Goal: Find specific page/section: Find specific page/section

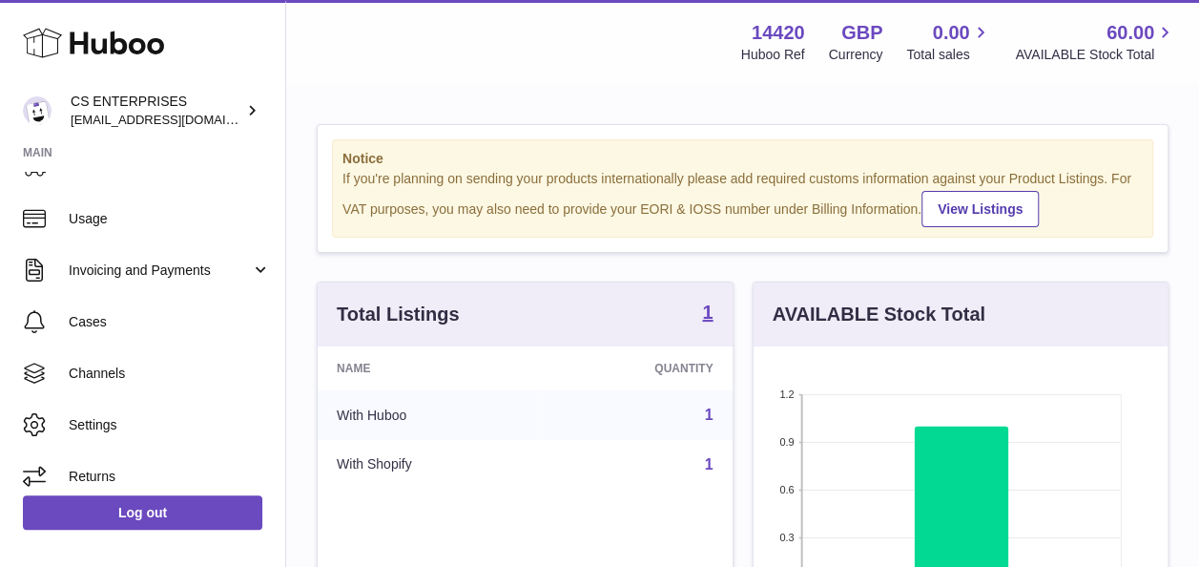
scroll to position [103, 0]
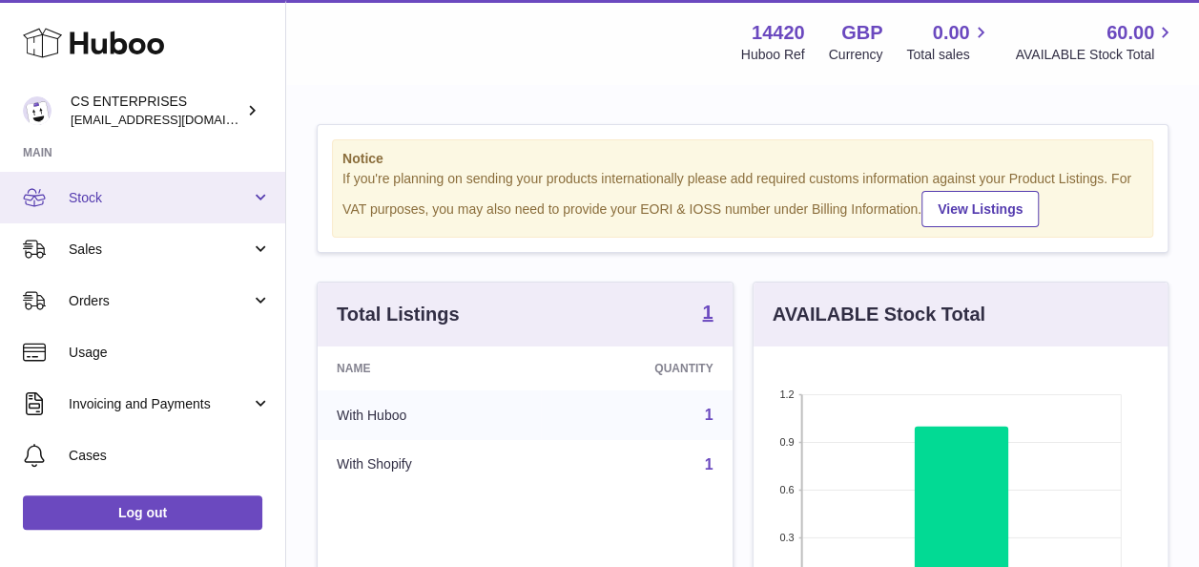
click at [148, 198] on span "Stock" at bounding box center [160, 198] width 182 height 18
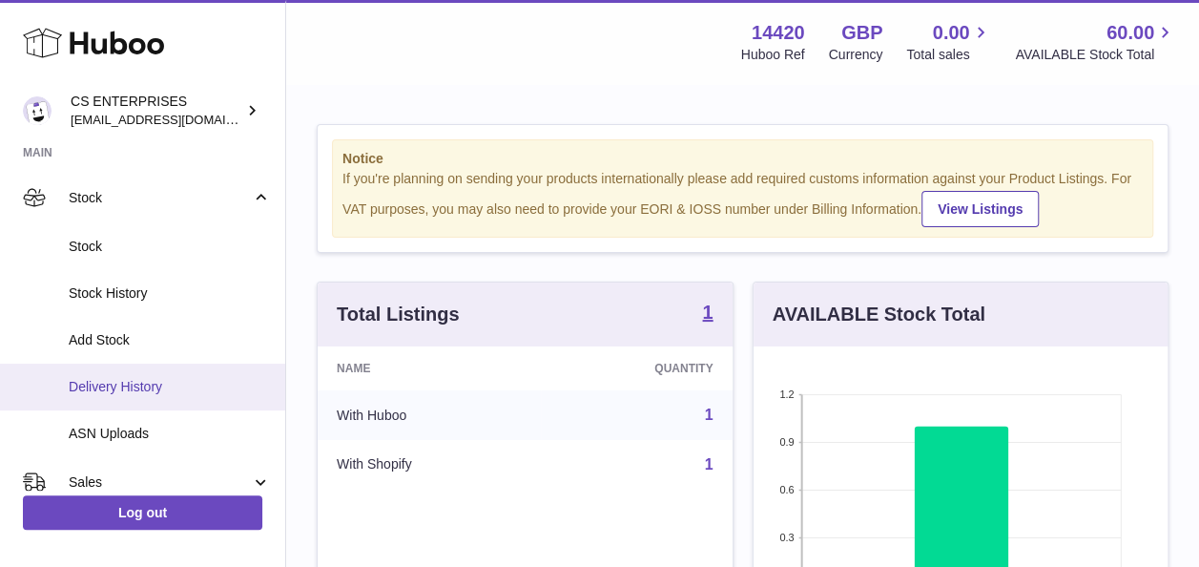
click at [158, 394] on span "Delivery History" at bounding box center [170, 387] width 202 height 18
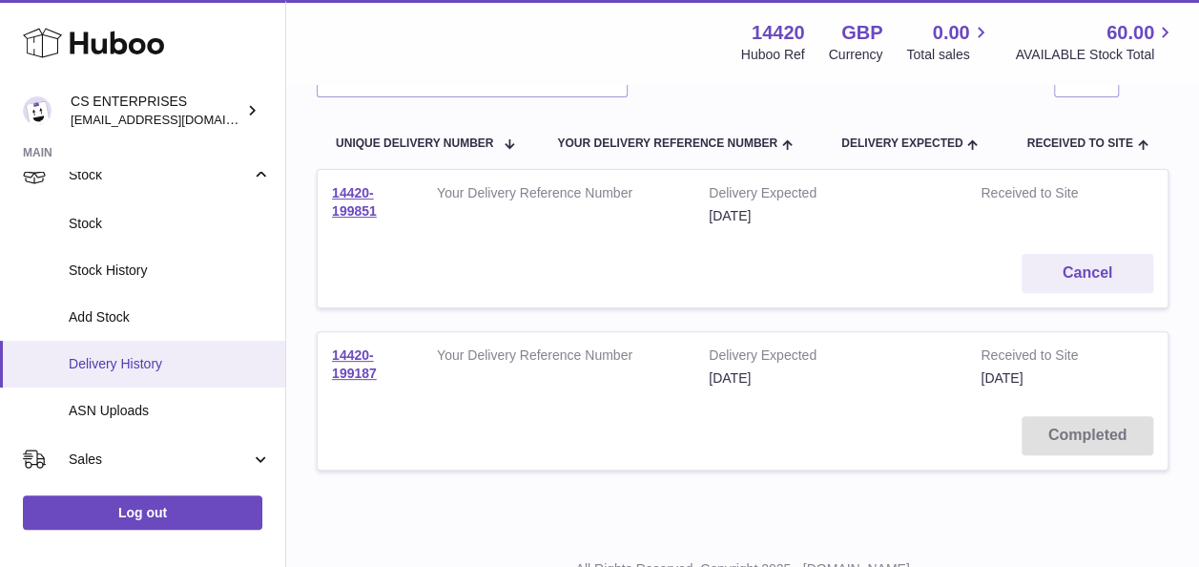
scroll to position [127, 0]
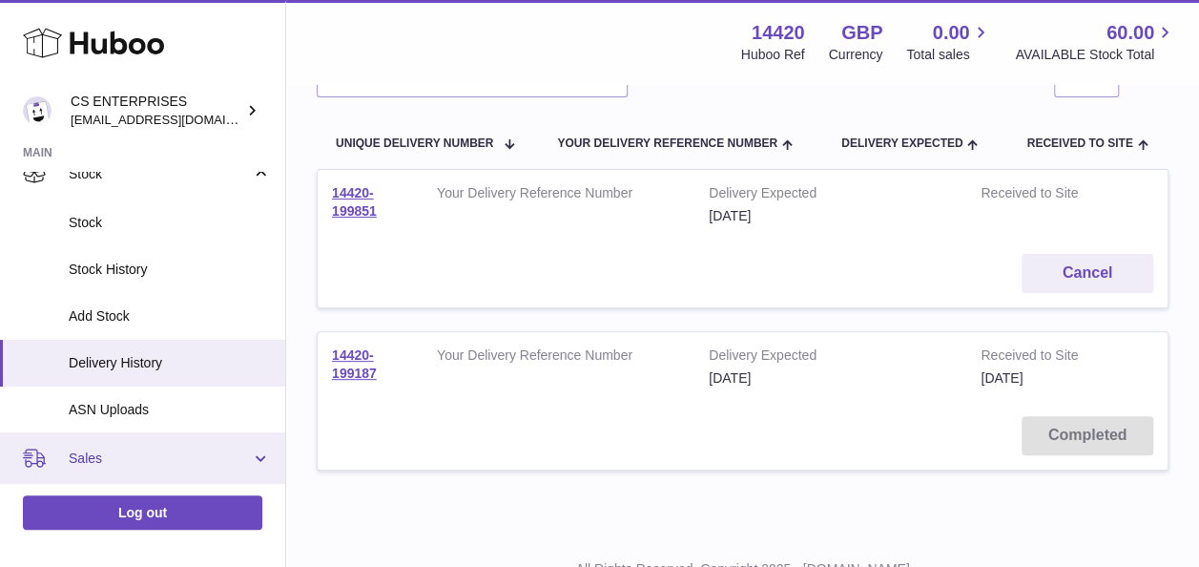
click at [116, 451] on span "Sales" at bounding box center [160, 458] width 182 height 18
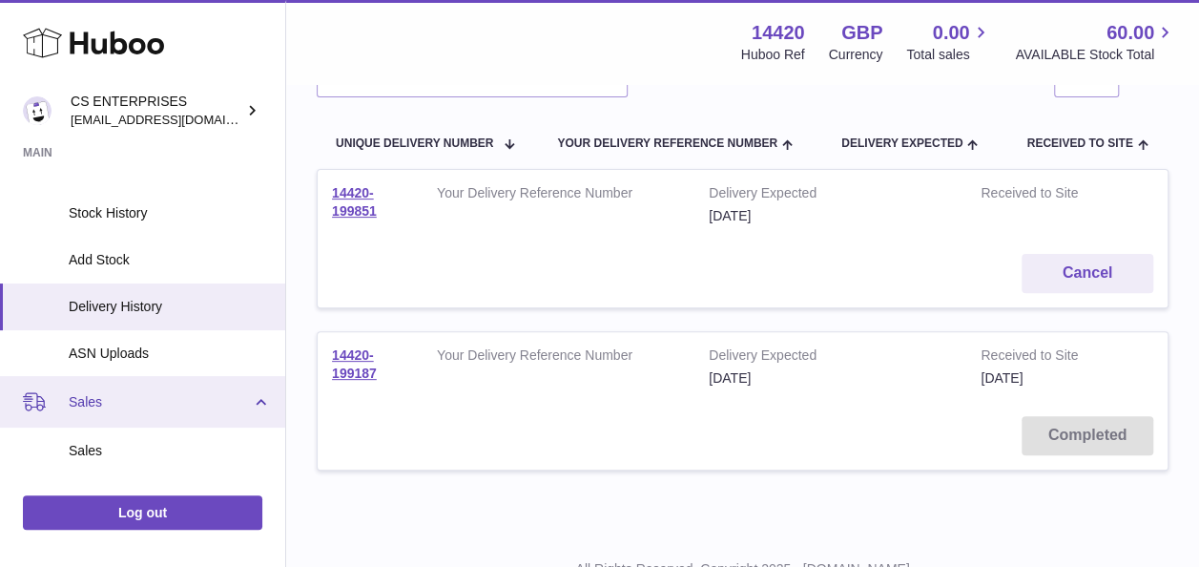
scroll to position [184, 0]
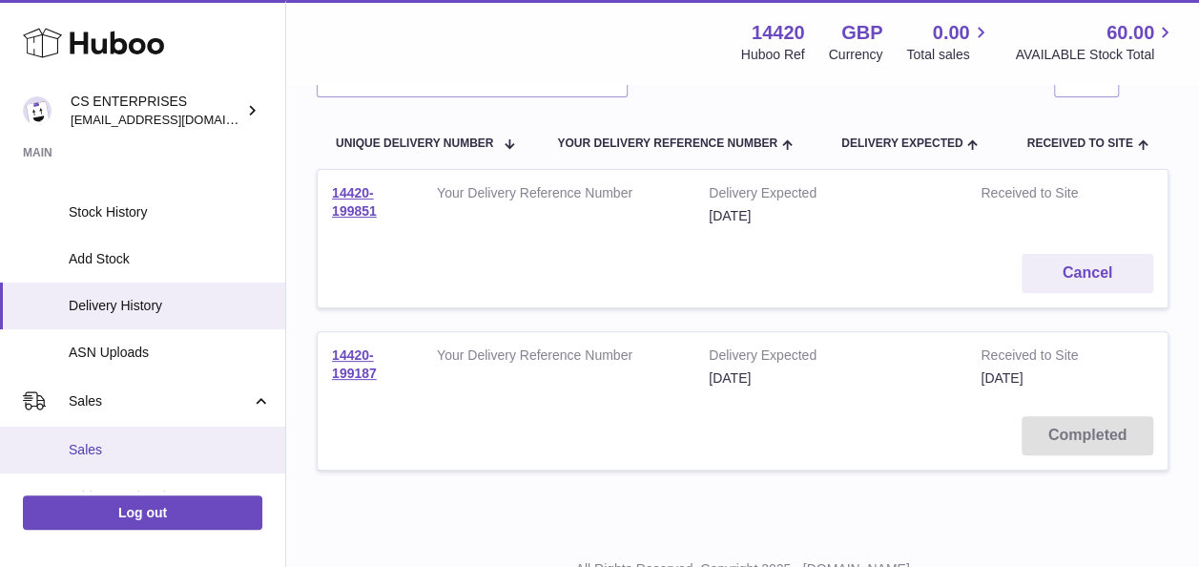
click at [116, 445] on span "Sales" at bounding box center [170, 450] width 202 height 18
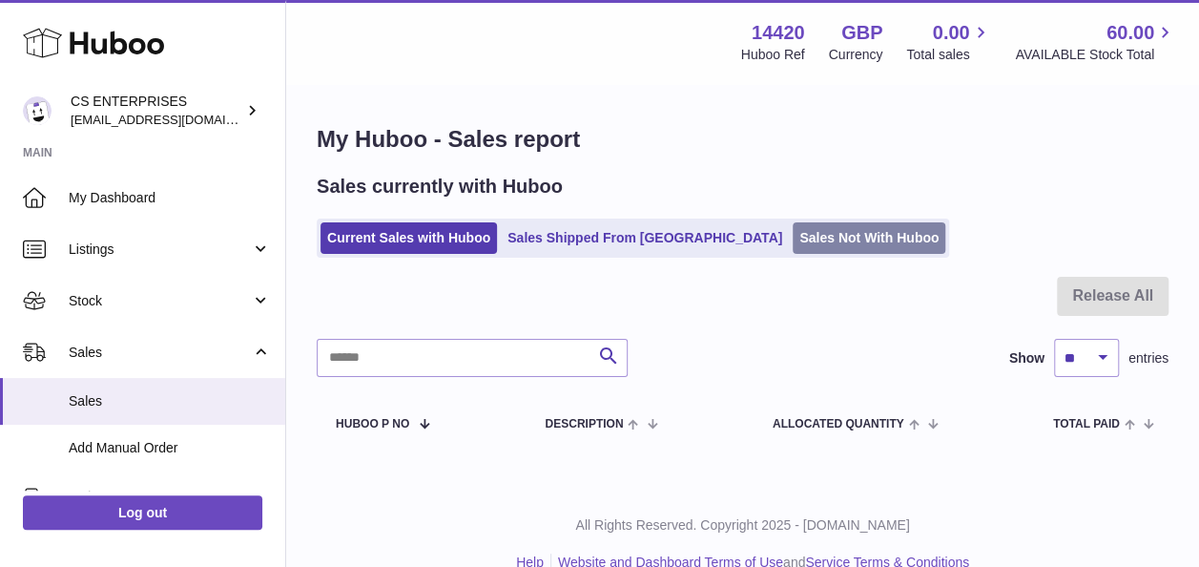
click at [793, 233] on link "Sales Not With Huboo" at bounding box center [869, 237] width 153 height 31
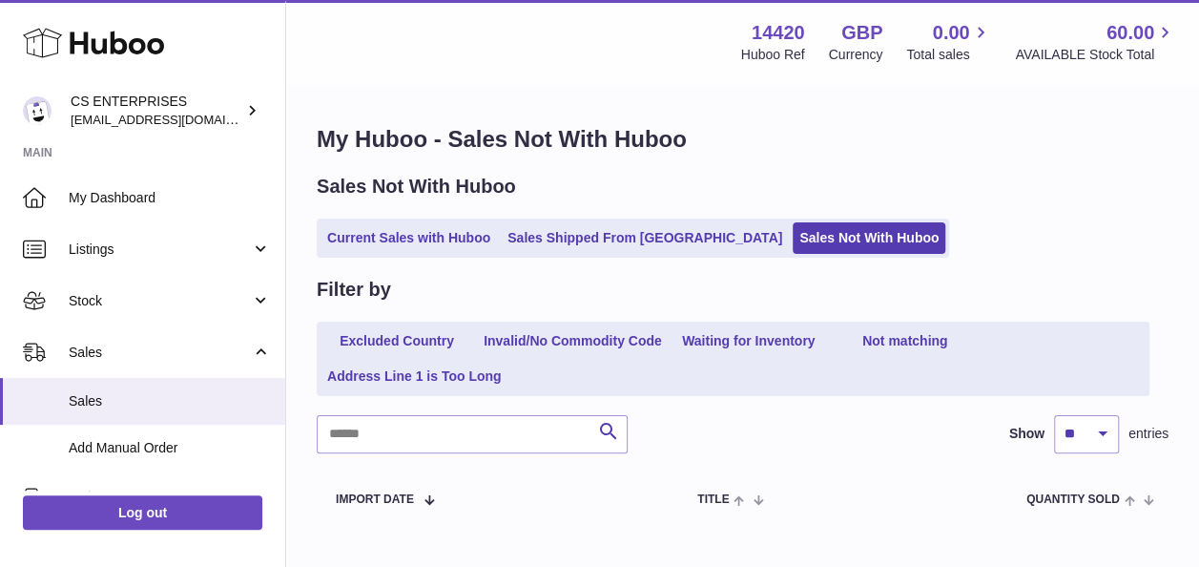
scroll to position [109, 0]
